Goal: Task Accomplishment & Management: Use online tool/utility

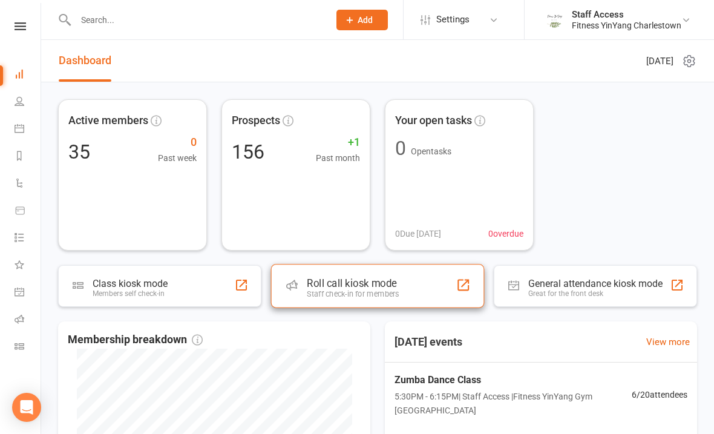
click at [400, 303] on div "Roll call kiosk mode Staff check-in for members" at bounding box center [378, 286] width 214 height 44
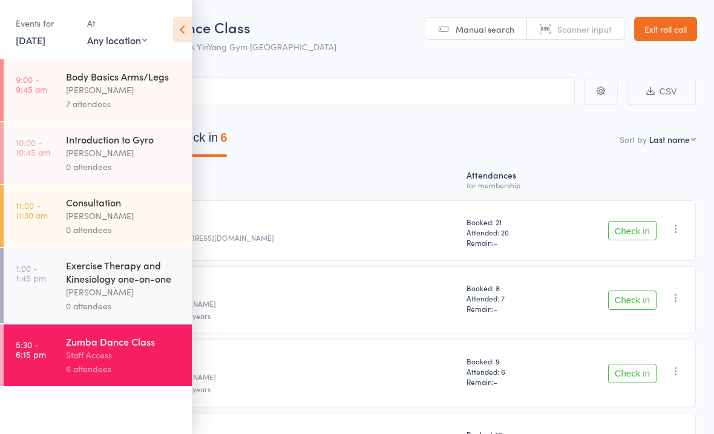
click at [59, 352] on link "5:30 - 6:15 pm Zumba Dance Class Staff Access 6 attendees" at bounding box center [98, 355] width 188 height 62
click at [130, 362] on div "Staff Access" at bounding box center [124, 355] width 116 height 14
click at [469, 71] on main "CSV Checked in 0 Waiting to check in 6 Sort by Last name First name Last name B…" at bounding box center [357, 362] width 714 height 607
click at [139, 362] on div "Staff Access" at bounding box center [124, 355] width 116 height 14
click at [104, 348] on div "Zumba Dance Class" at bounding box center [124, 341] width 116 height 13
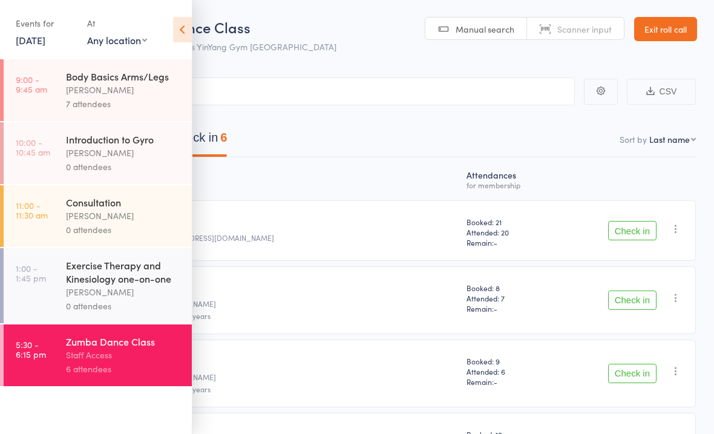
click at [104, 348] on div "Zumba Dance Class" at bounding box center [124, 341] width 116 height 13
click at [463, 144] on nav "Checked in 0 Waiting to check in 6" at bounding box center [357, 141] width 707 height 32
click at [183, 36] on icon at bounding box center [182, 29] width 19 height 25
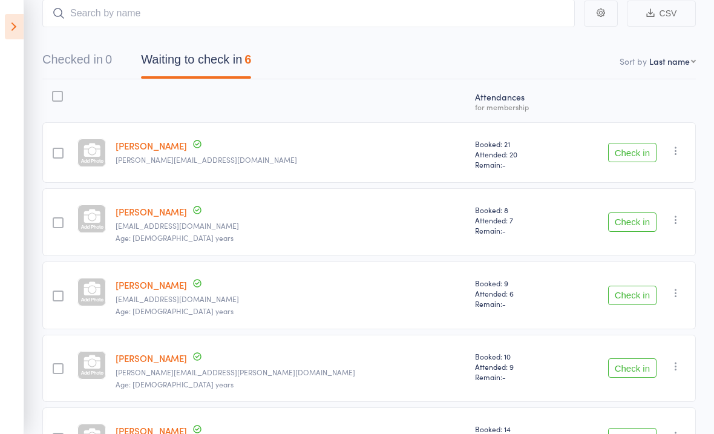
scroll to position [64, 0]
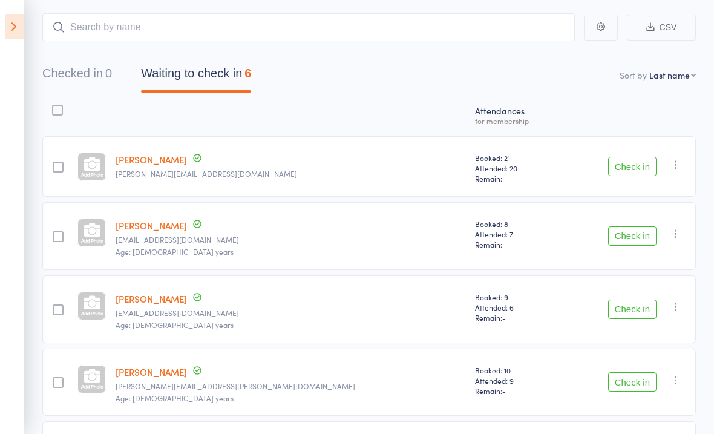
click at [61, 165] on div at bounding box center [58, 167] width 11 height 11
click at [55, 163] on input "checkbox" at bounding box center [55, 163] width 0 height 0
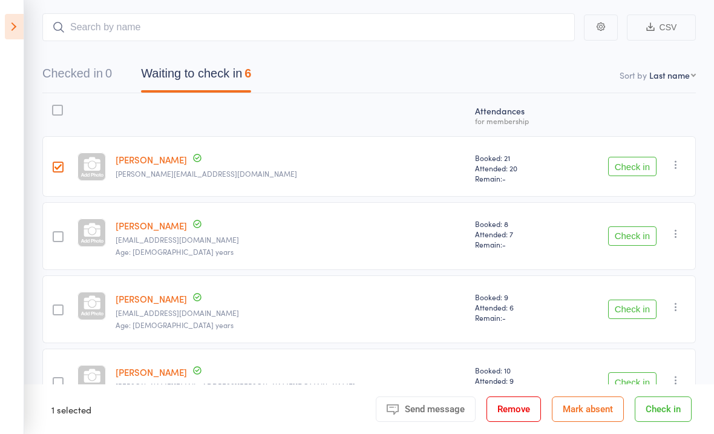
click at [63, 240] on div at bounding box center [58, 236] width 11 height 11
click at [55, 233] on input "checkbox" at bounding box center [55, 233] width 0 height 0
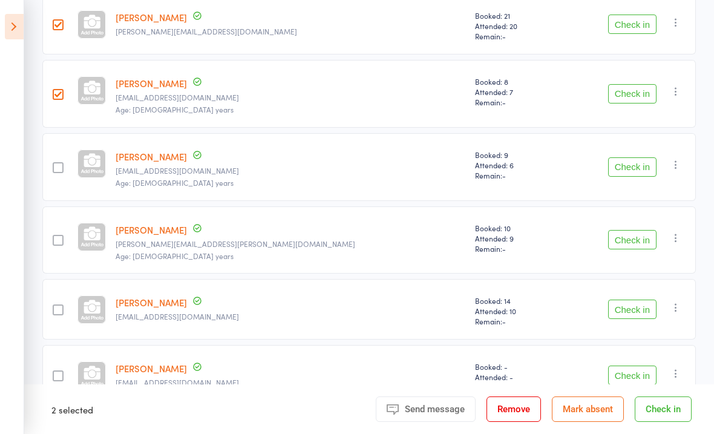
scroll to position [212, 0]
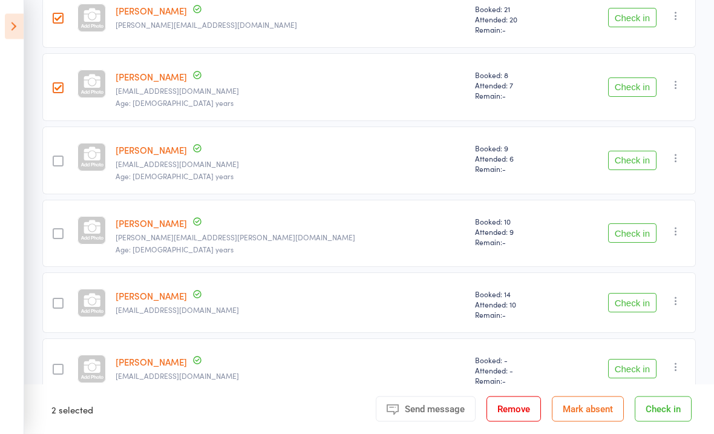
click at [64, 240] on div at bounding box center [58, 234] width 11 height 11
click at [55, 231] on input "checkbox" at bounding box center [55, 231] width 0 height 0
click at [71, 302] on div at bounding box center [57, 303] width 30 height 61
click at [73, 306] on div at bounding box center [57, 303] width 30 height 61
click at [64, 311] on label at bounding box center [58, 304] width 11 height 13
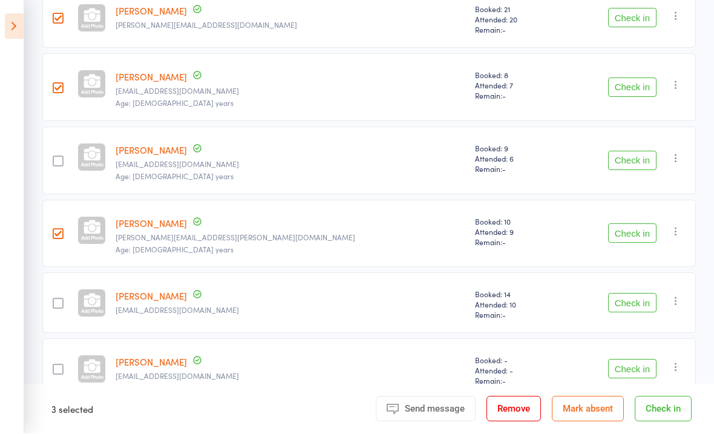
click at [55, 300] on input "checkbox" at bounding box center [55, 300] width 0 height 0
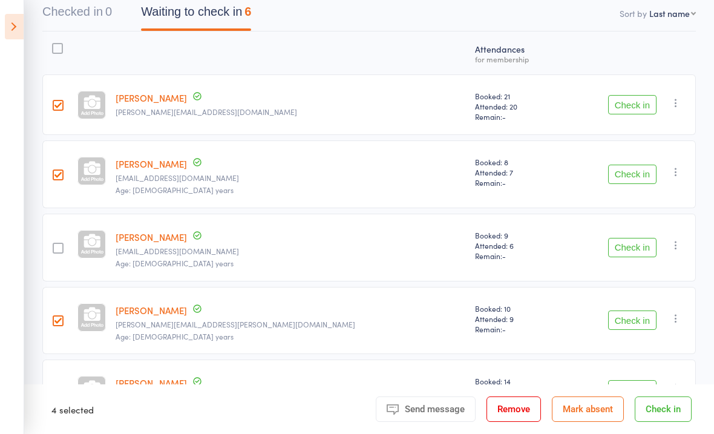
scroll to position [119, 0]
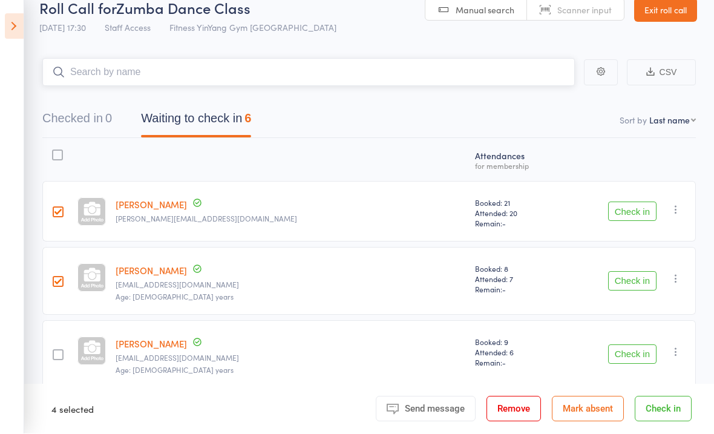
click at [286, 82] on input "search" at bounding box center [308, 73] width 533 height 28
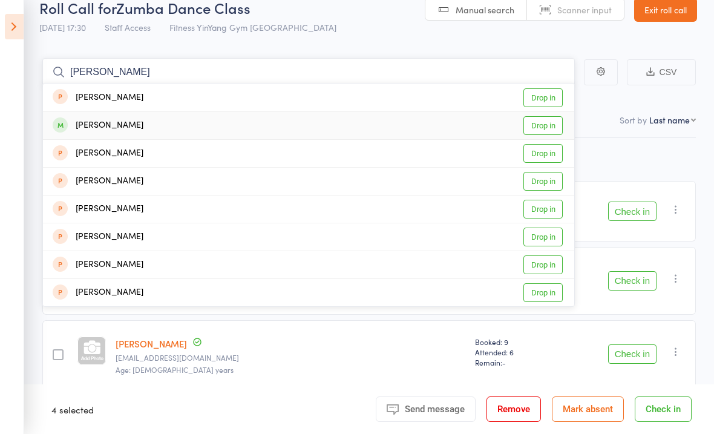
type input "Janelle"
click at [546, 128] on link "Drop in" at bounding box center [543, 125] width 39 height 19
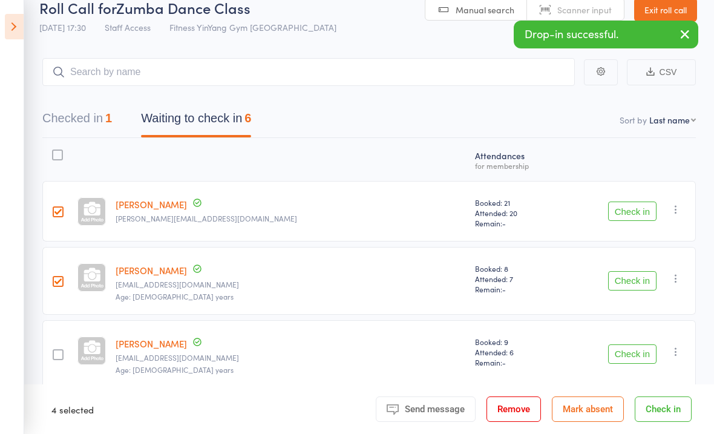
click at [665, 422] on button "Check in" at bounding box center [663, 409] width 57 height 25
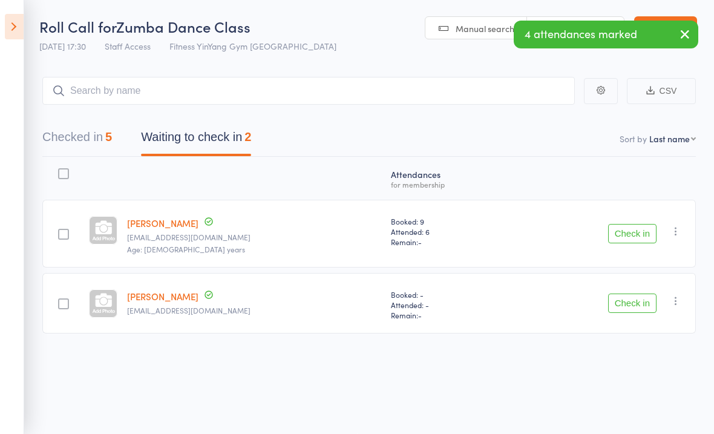
scroll to position [8, 0]
